Goal: Information Seeking & Learning: Learn about a topic

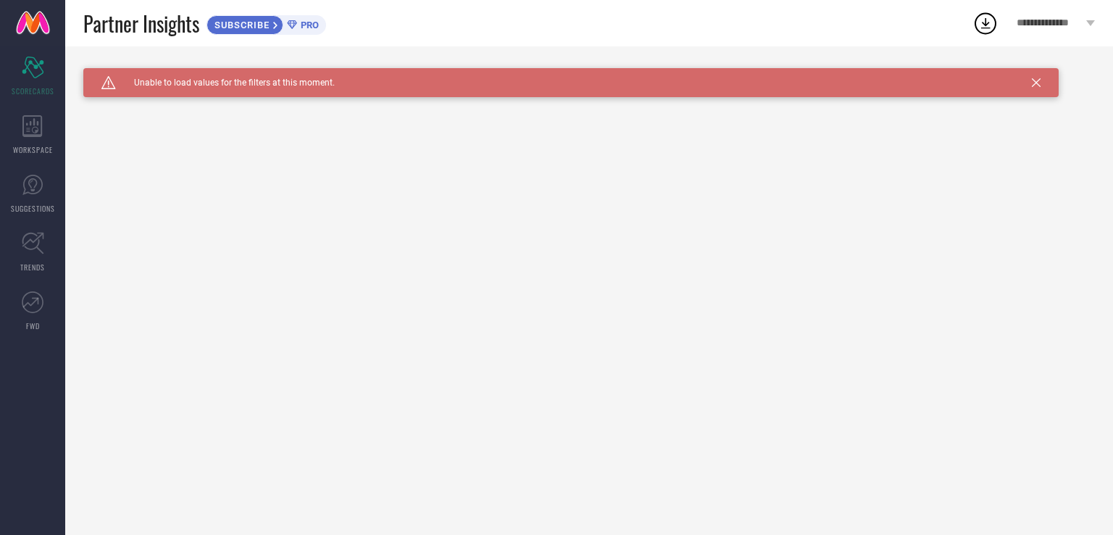
click at [246, 18] on div "SUBSCRIBE" at bounding box center [245, 25] width 77 height 20
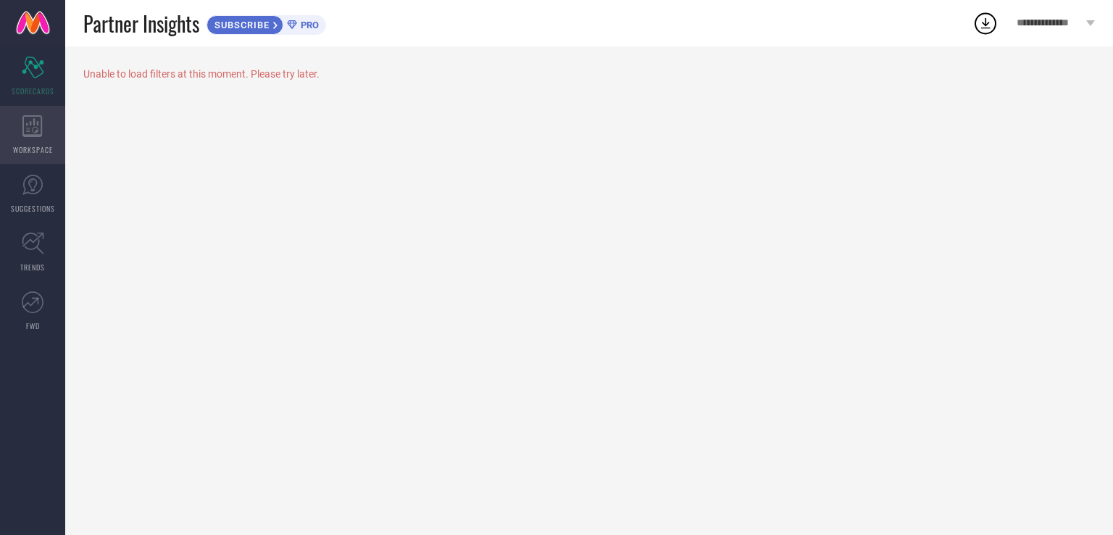
click at [25, 133] on icon at bounding box center [32, 126] width 20 height 22
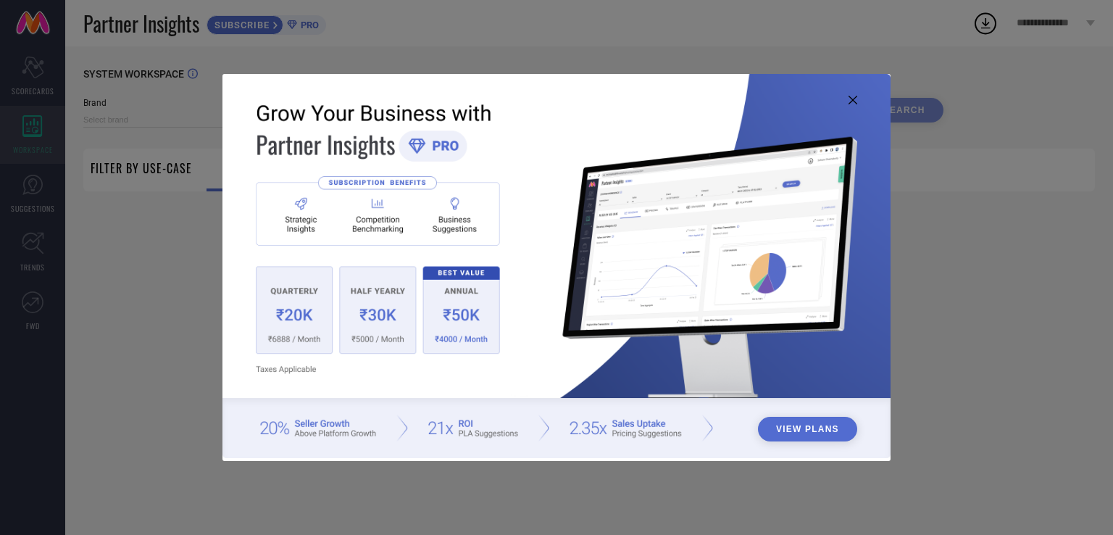
type input "1 STOP FASHION"
type input "All"
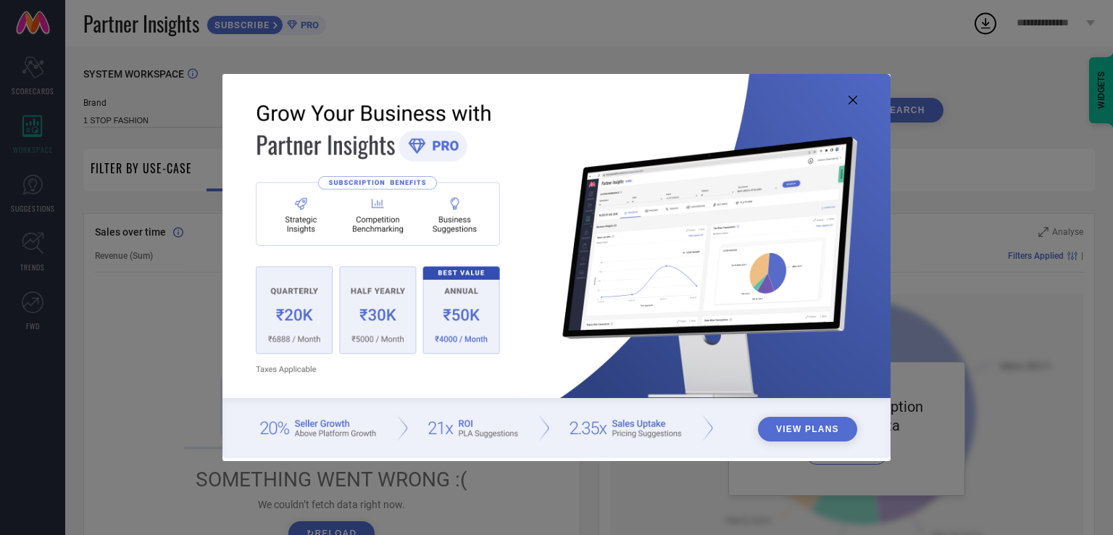
click at [855, 101] on icon at bounding box center [853, 100] width 9 height 9
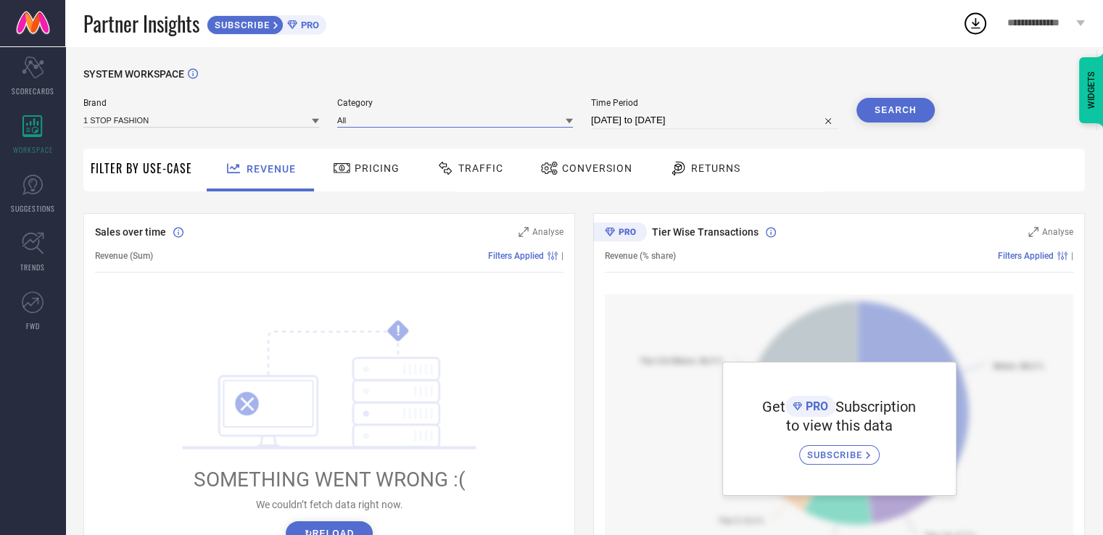
click at [379, 120] on input at bounding box center [455, 119] width 236 height 15
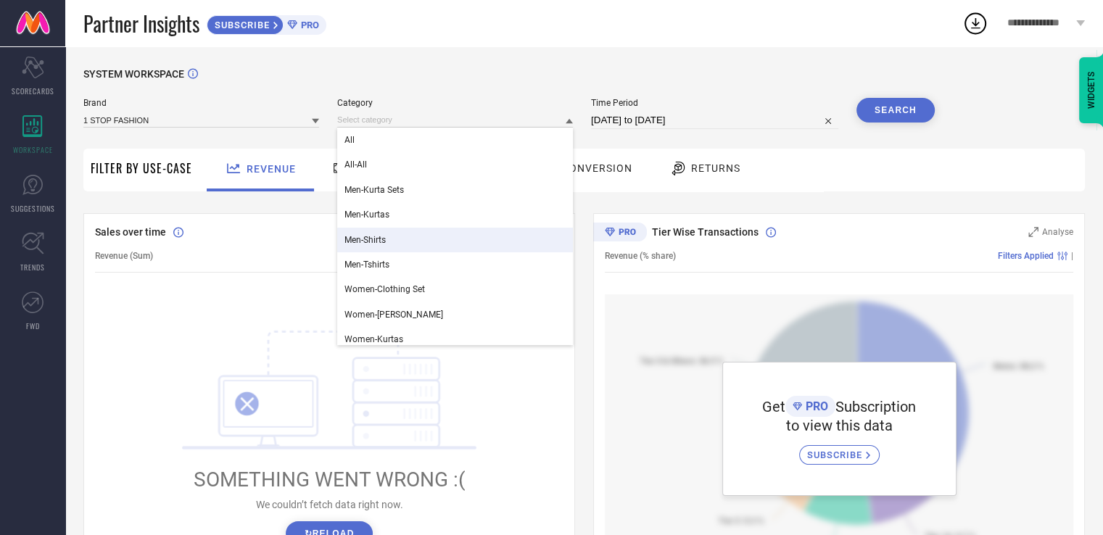
click at [360, 244] on span "Men-Shirts" at bounding box center [364, 240] width 41 height 10
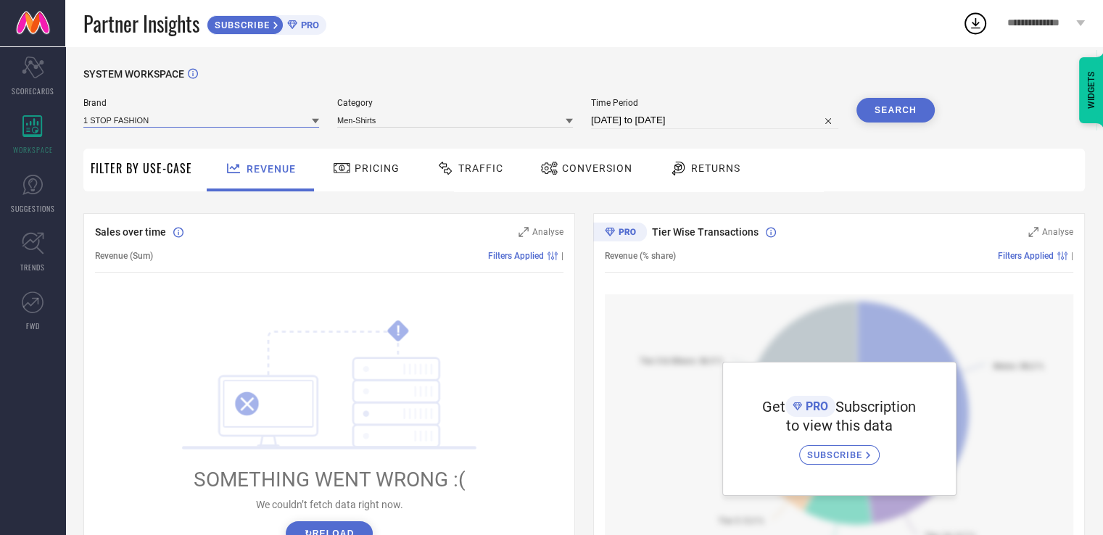
click at [278, 122] on input at bounding box center [201, 119] width 236 height 15
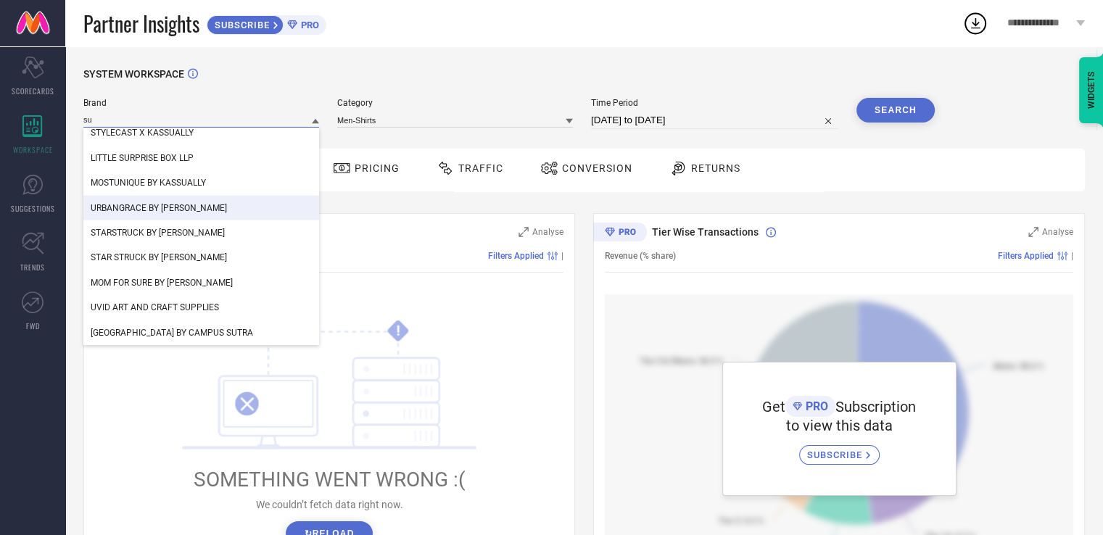
scroll to position [3523, 0]
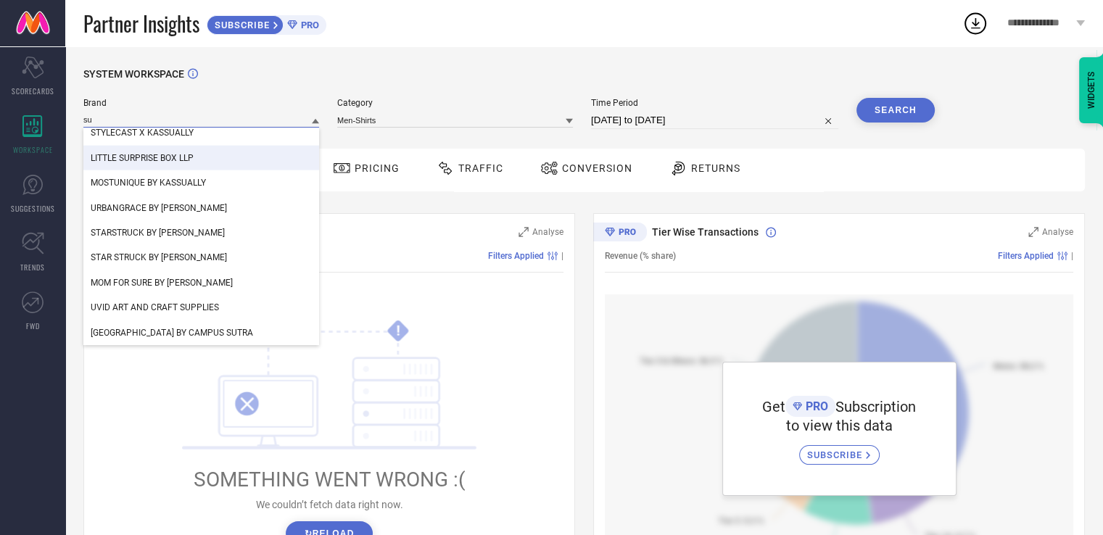
type input "su"
click at [194, 159] on span "LITTLE SURPRISE BOX LLP" at bounding box center [142, 158] width 103 height 10
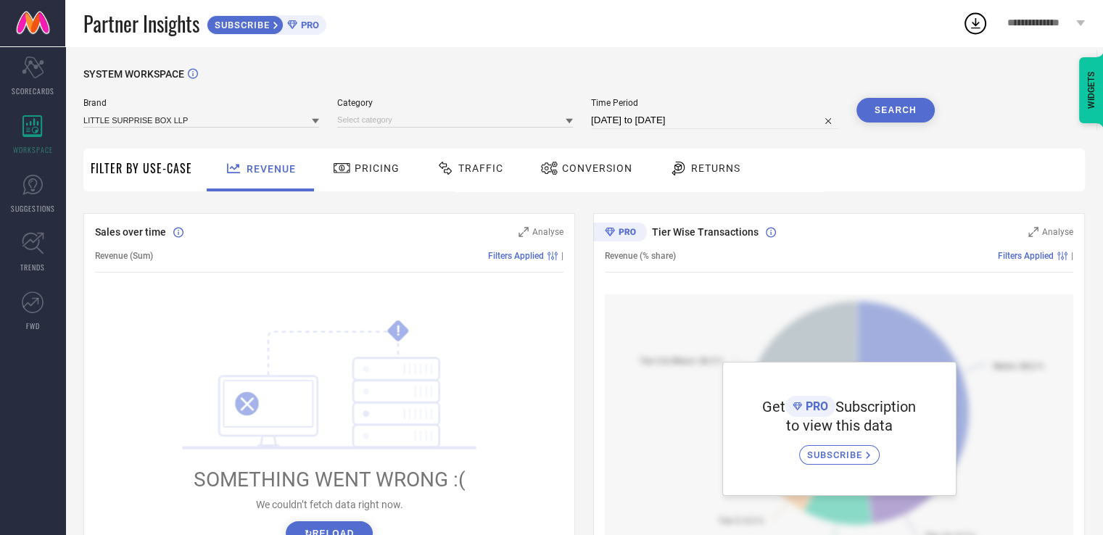
click at [870, 101] on button "Search" at bounding box center [895, 110] width 78 height 25
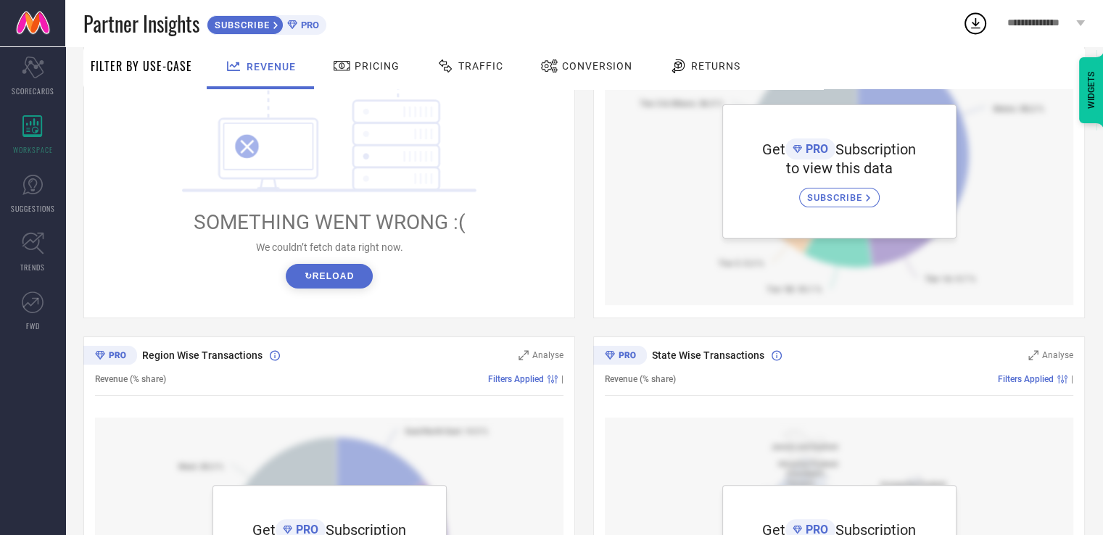
scroll to position [444, 0]
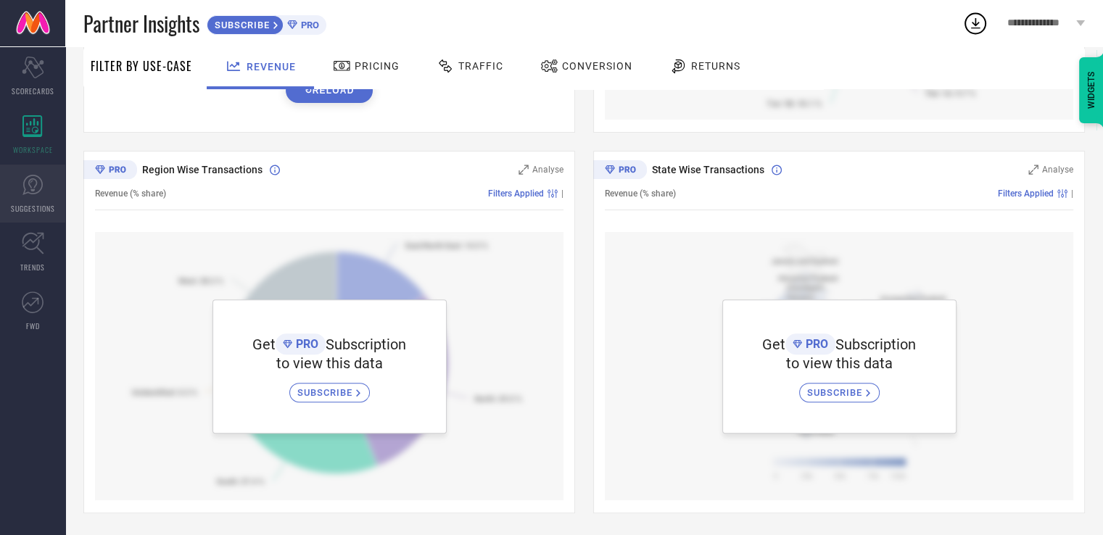
click at [23, 192] on icon at bounding box center [32, 185] width 20 height 20
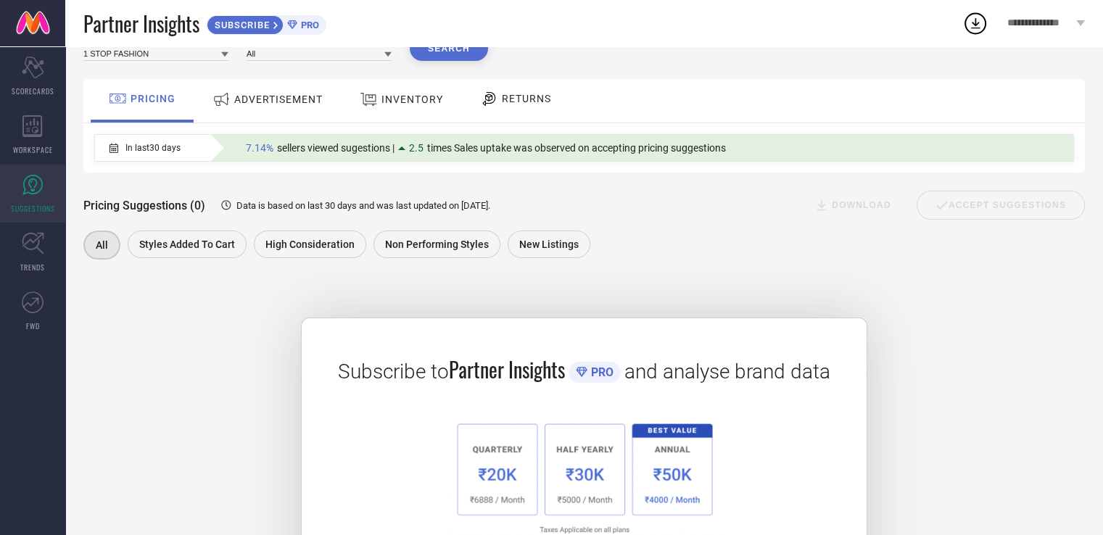
scroll to position [67, 0]
click at [35, 252] on icon at bounding box center [33, 243] width 22 height 22
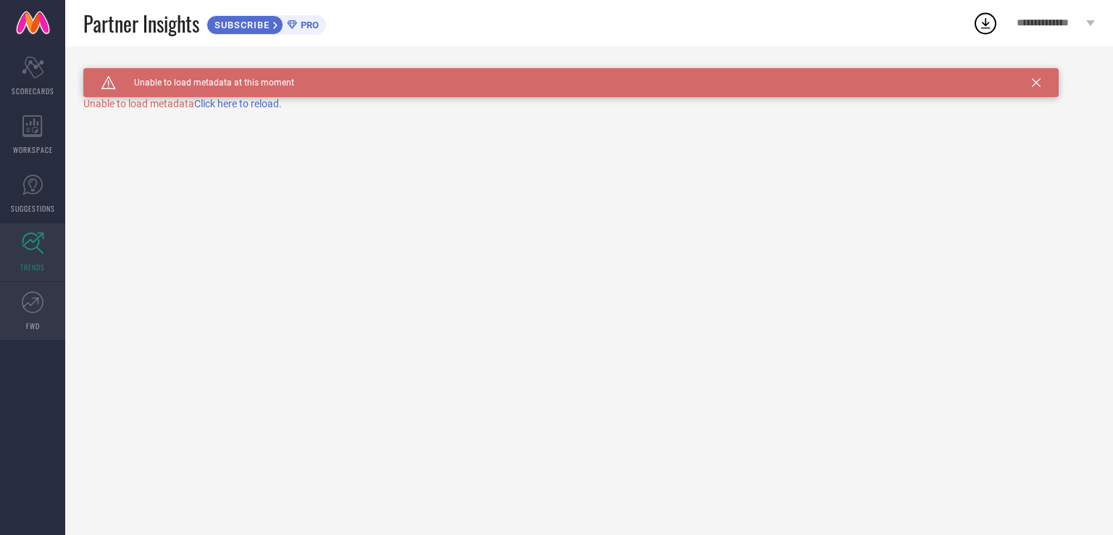
click at [39, 313] on link "FWD" at bounding box center [32, 311] width 65 height 58
